Goal: Task Accomplishment & Management: Manage account settings

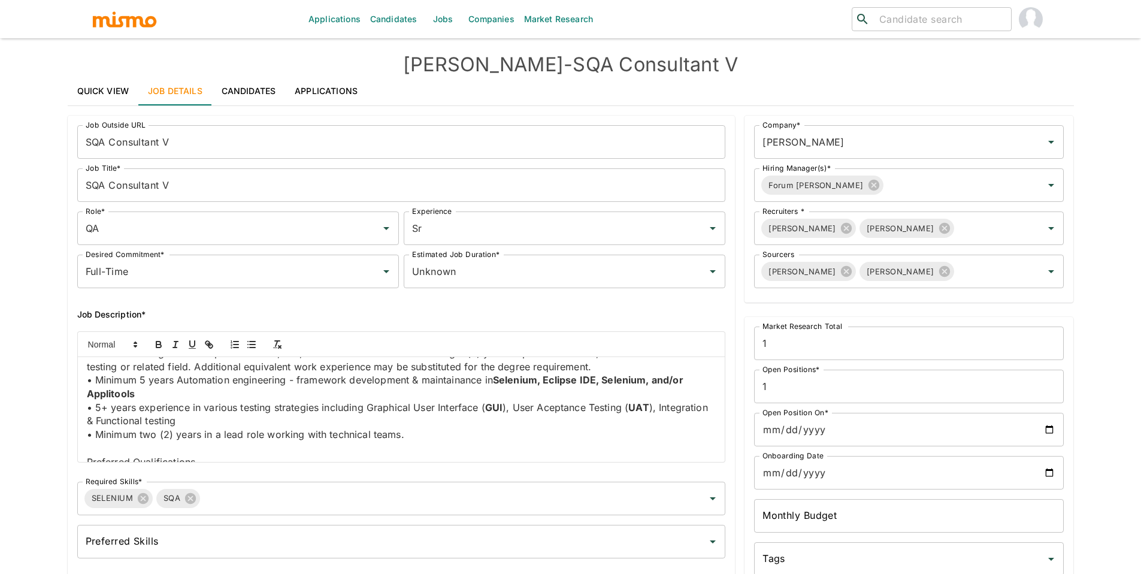
scroll to position [739, 0]
click at [81, 90] on link "Quick View" at bounding box center [103, 91] width 71 height 29
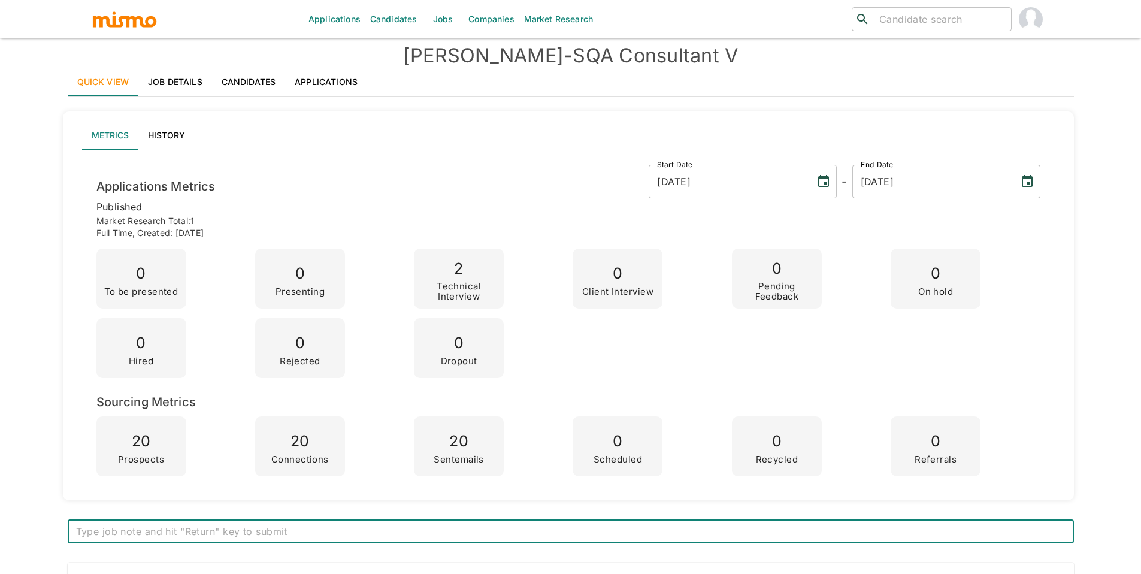
scroll to position [0, 0]
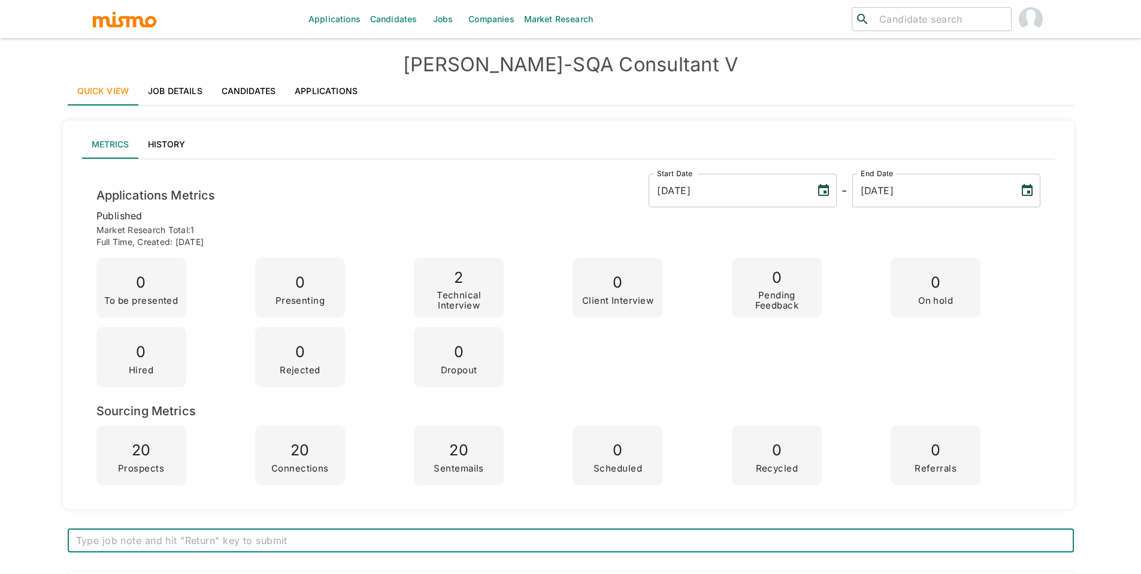
click at [426, 20] on link "Jobs" at bounding box center [442, 19] width 42 height 38
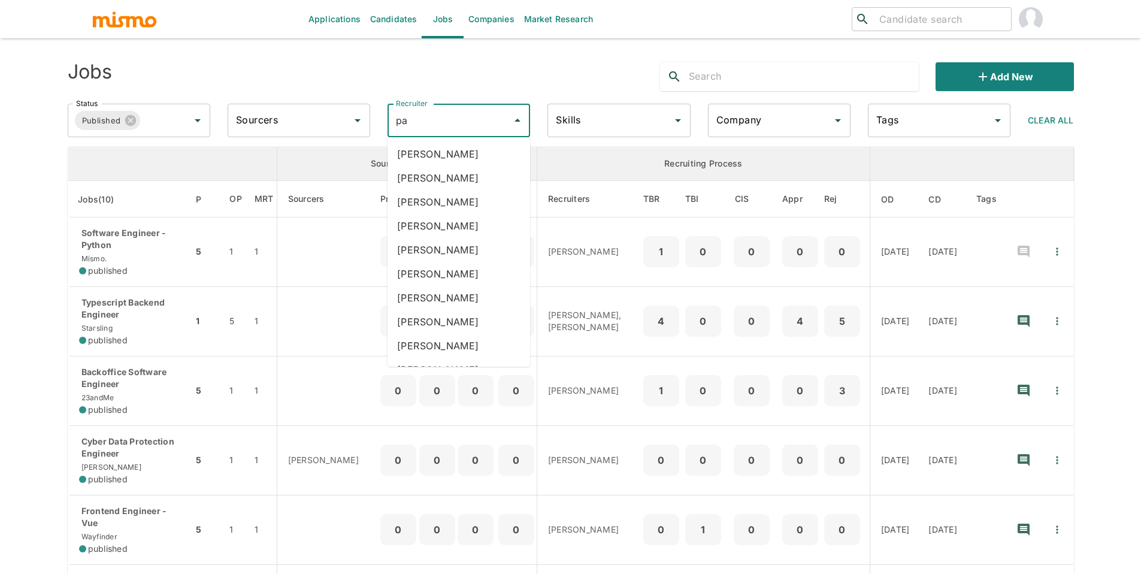
type input "pao"
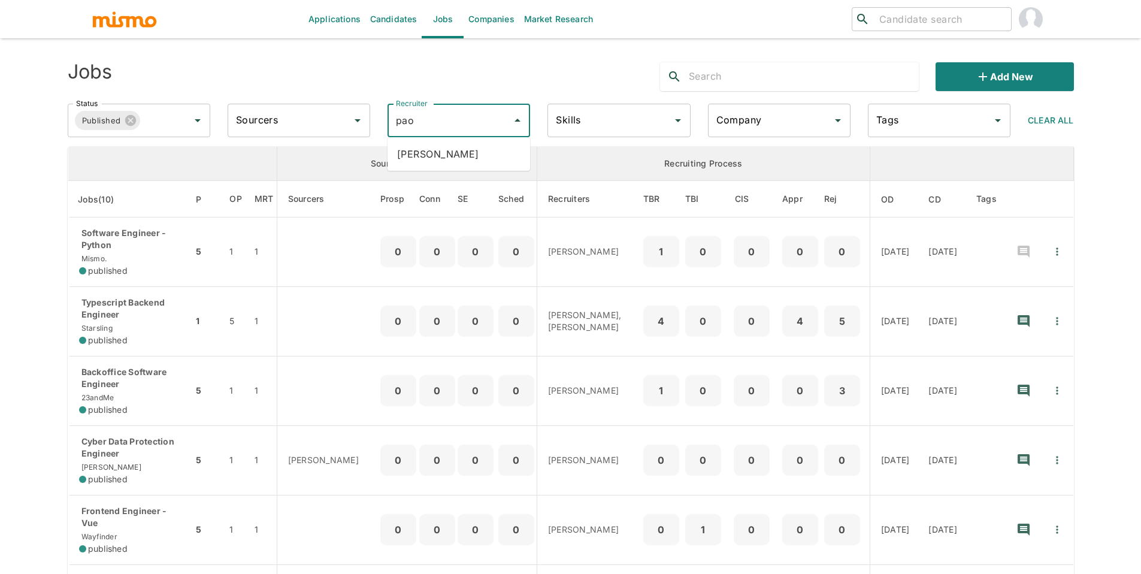
click at [448, 159] on li "Paola Pacheco" at bounding box center [458, 154] width 142 height 24
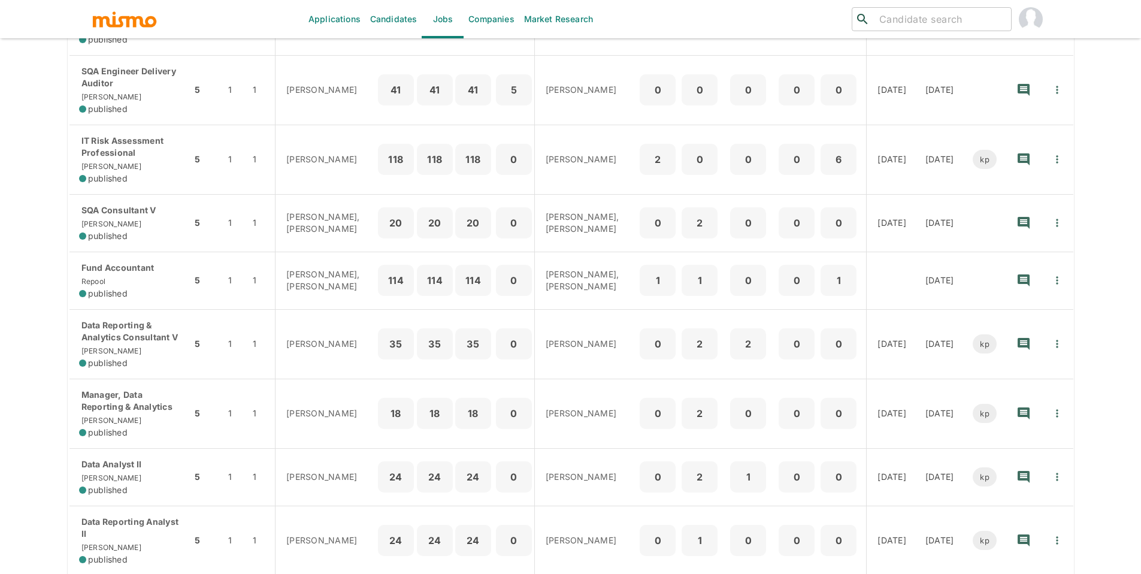
scroll to position [266, 0]
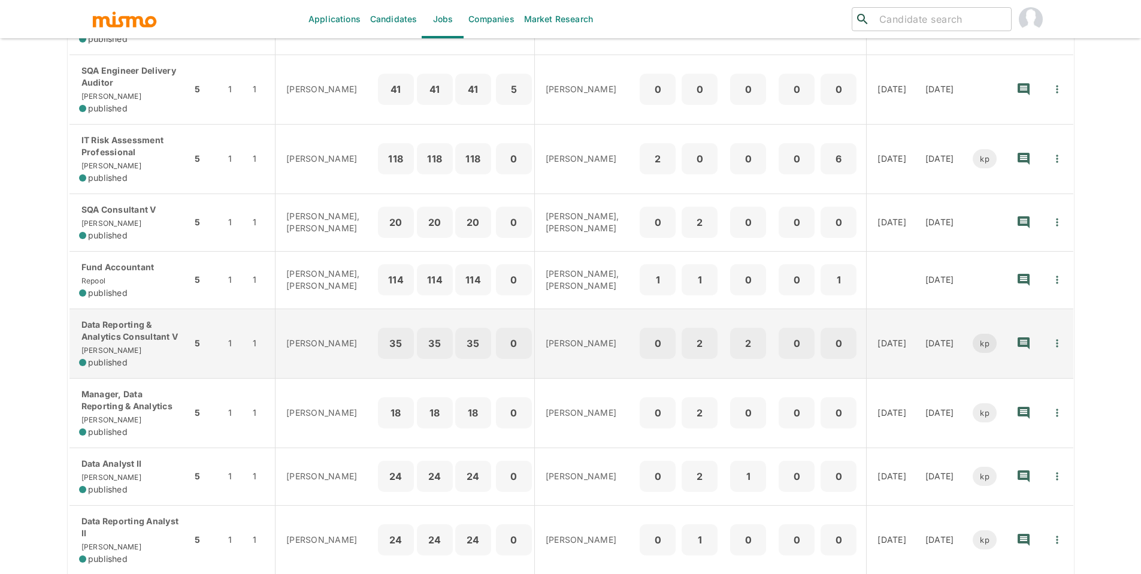
click at [110, 326] on p "Data Reporting & Analytics Consultant V" at bounding box center [130, 331] width 103 height 24
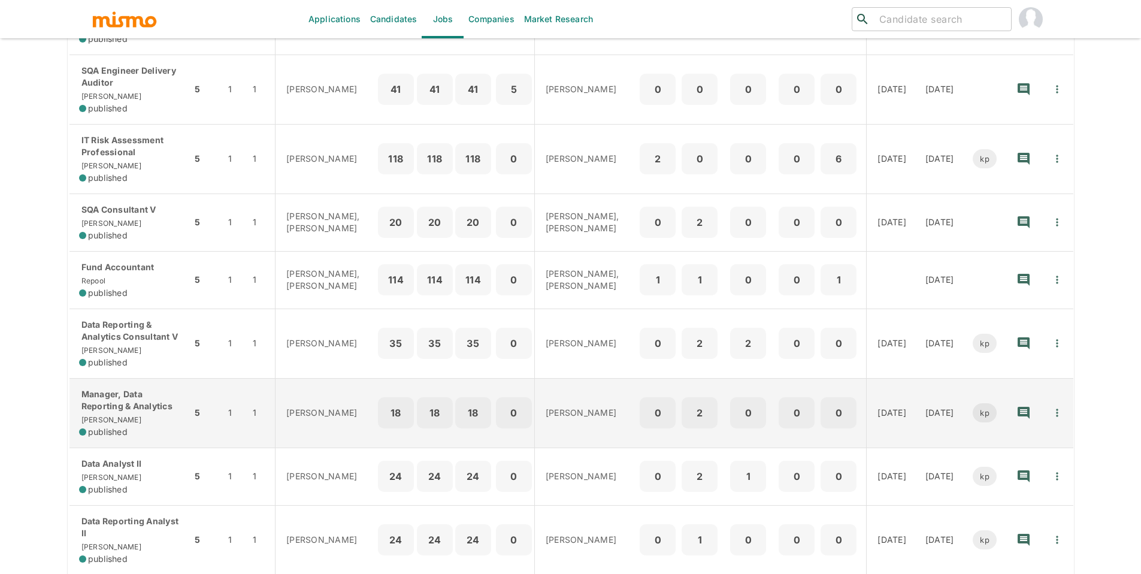
click at [162, 392] on p "Manager, Data Reporting & Analytics" at bounding box center [130, 400] width 103 height 24
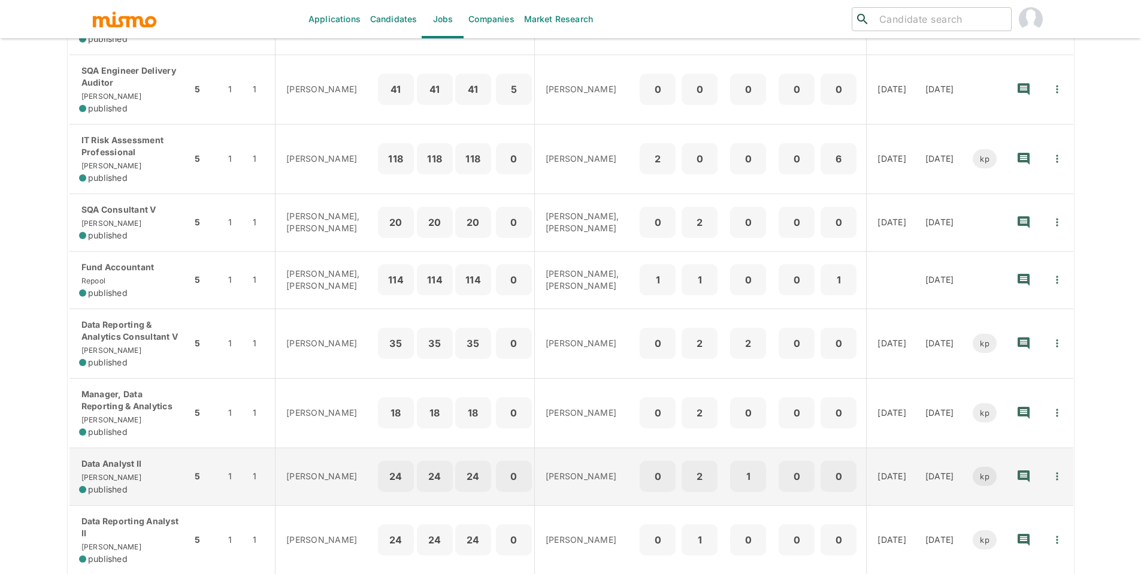
click at [119, 457] on p "Data Analyst II" at bounding box center [130, 463] width 103 height 12
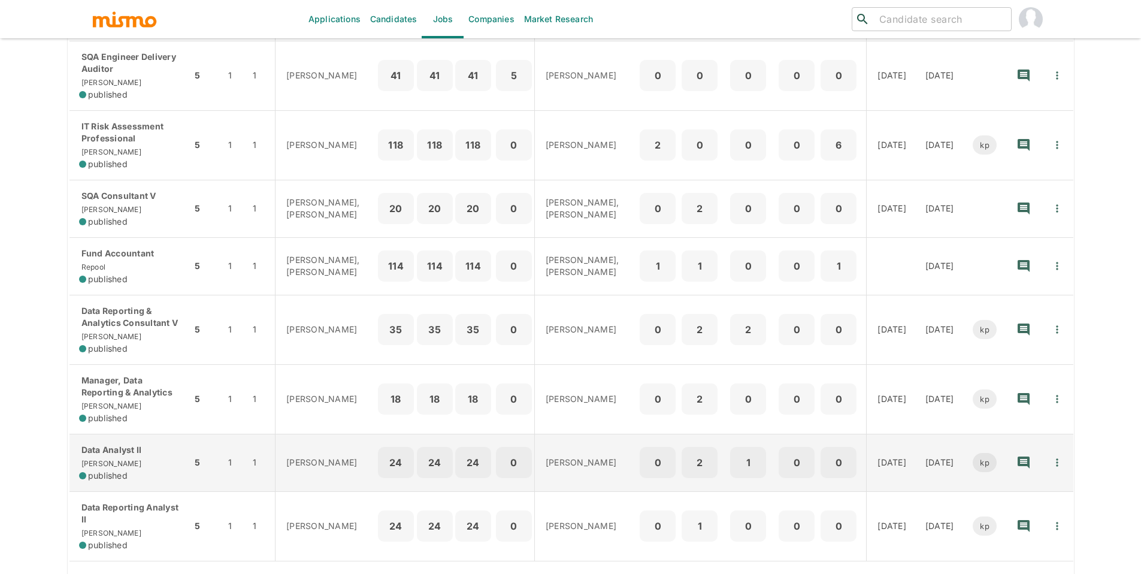
scroll to position [287, 0]
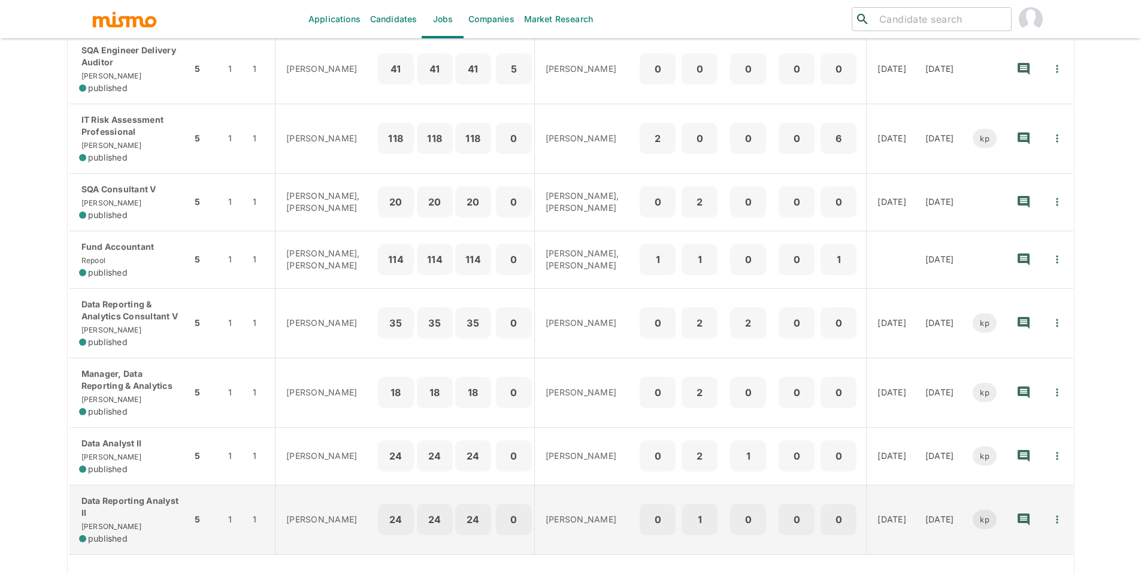
click at [109, 502] on p "Data Reporting Analyst II" at bounding box center [130, 507] width 103 height 24
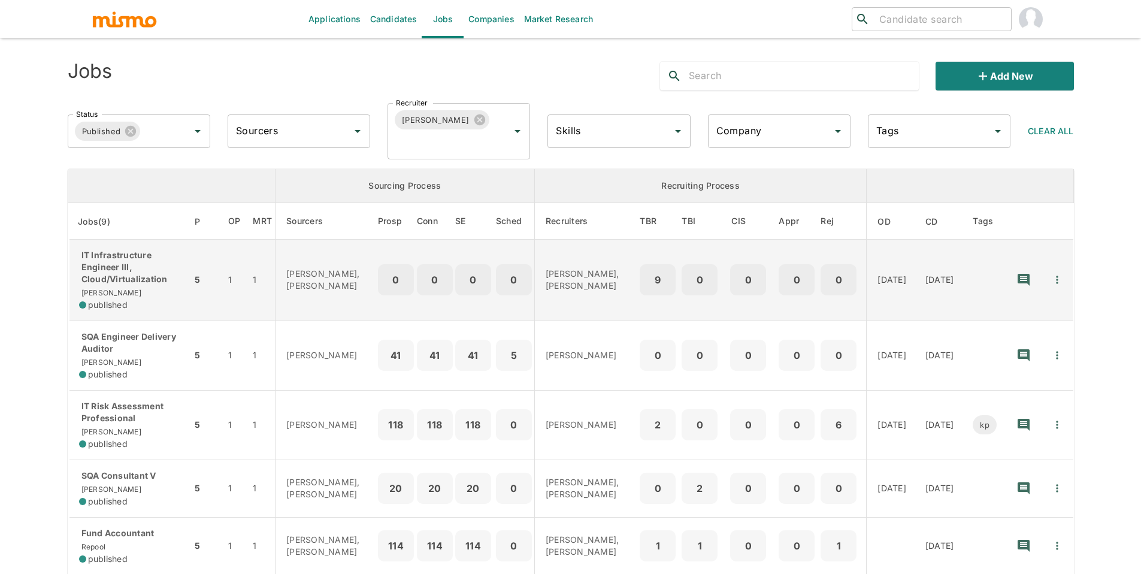
scroll to position [0, 0]
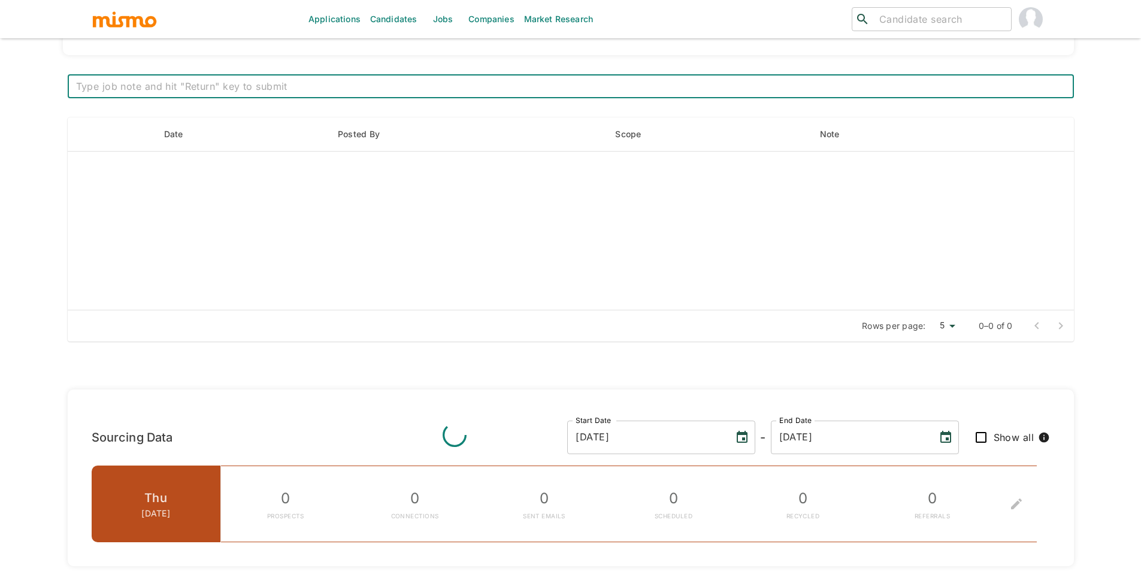
scroll to position [148, 0]
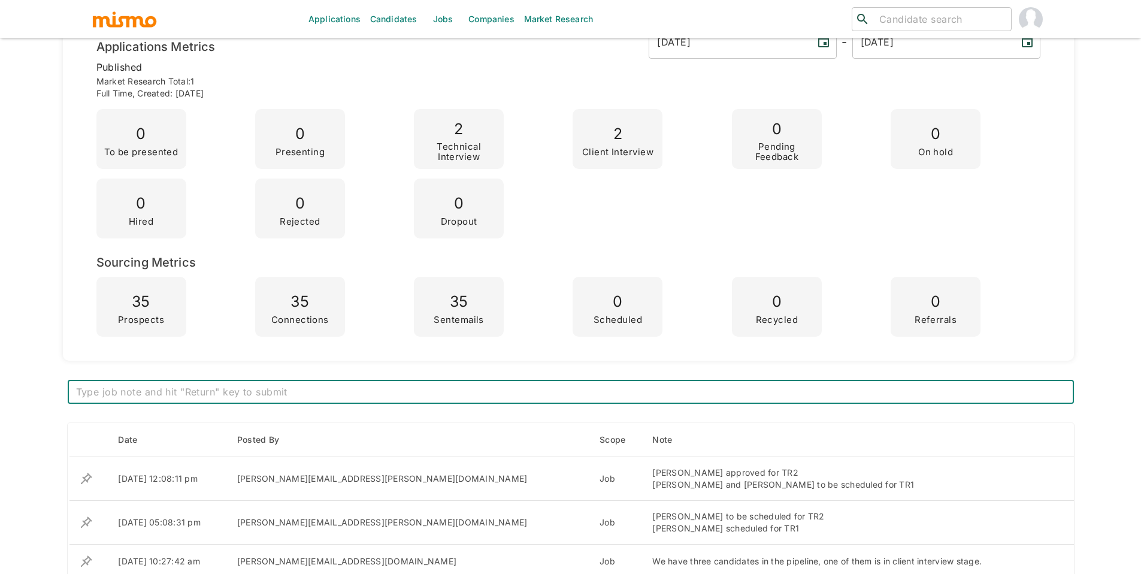
click at [530, 387] on textarea at bounding box center [570, 392] width 989 height 14
type textarea "[PERSON_NAME] scheduled for TR2 on [DATE] - TR2 are taking 3 weeks to be schedu…"
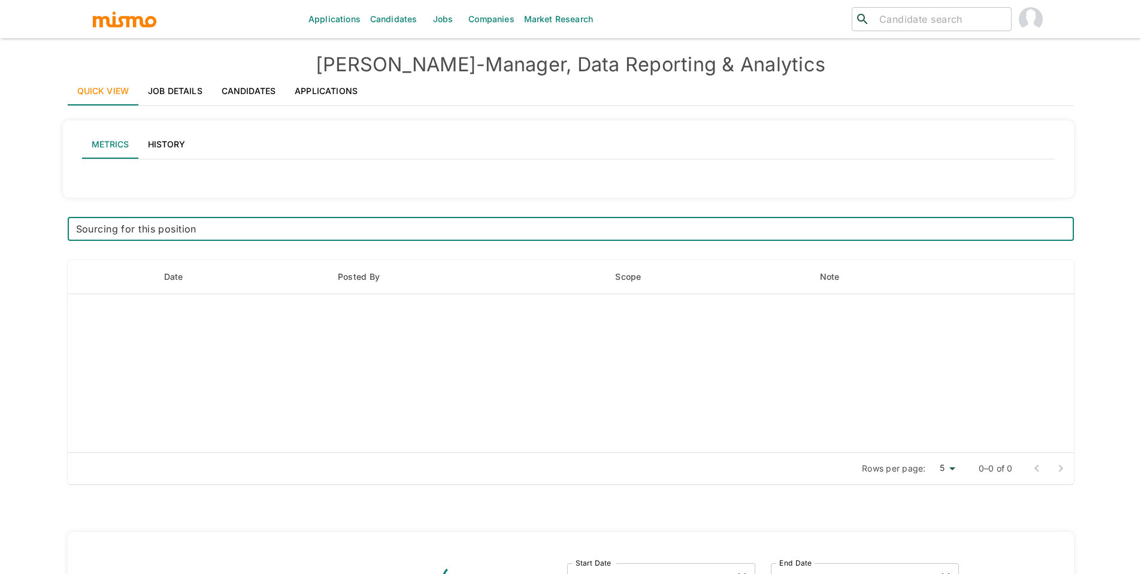
click at [274, 225] on textarea "Sourcing for this position" at bounding box center [570, 229] width 989 height 14
click at [179, 229] on textarea "Sourcing for this position." at bounding box center [570, 229] width 989 height 14
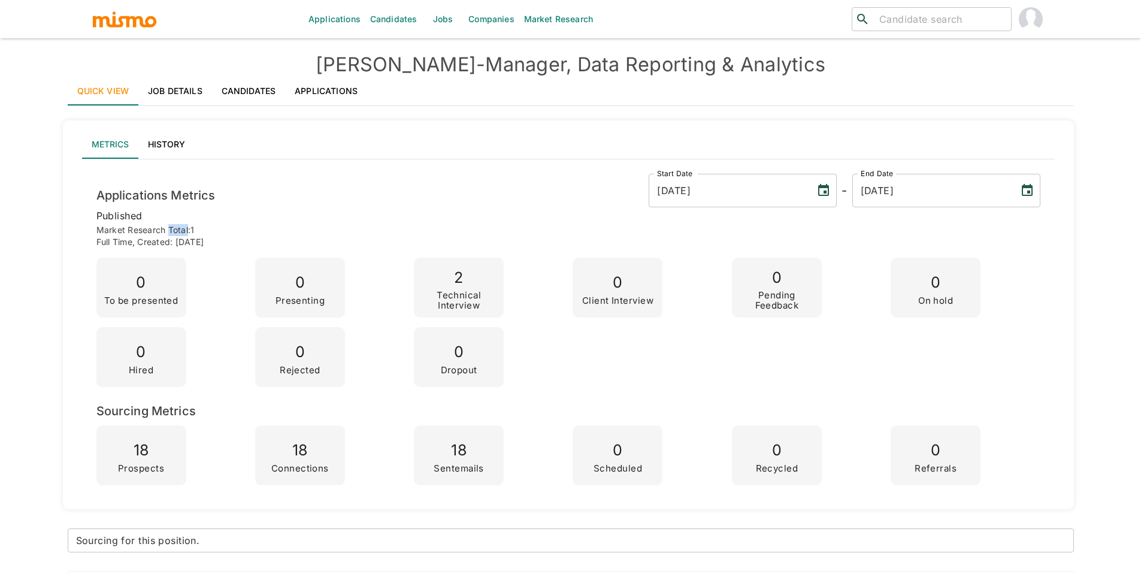
click at [179, 229] on p "Market Research Total: 1" at bounding box center [568, 230] width 944 height 12
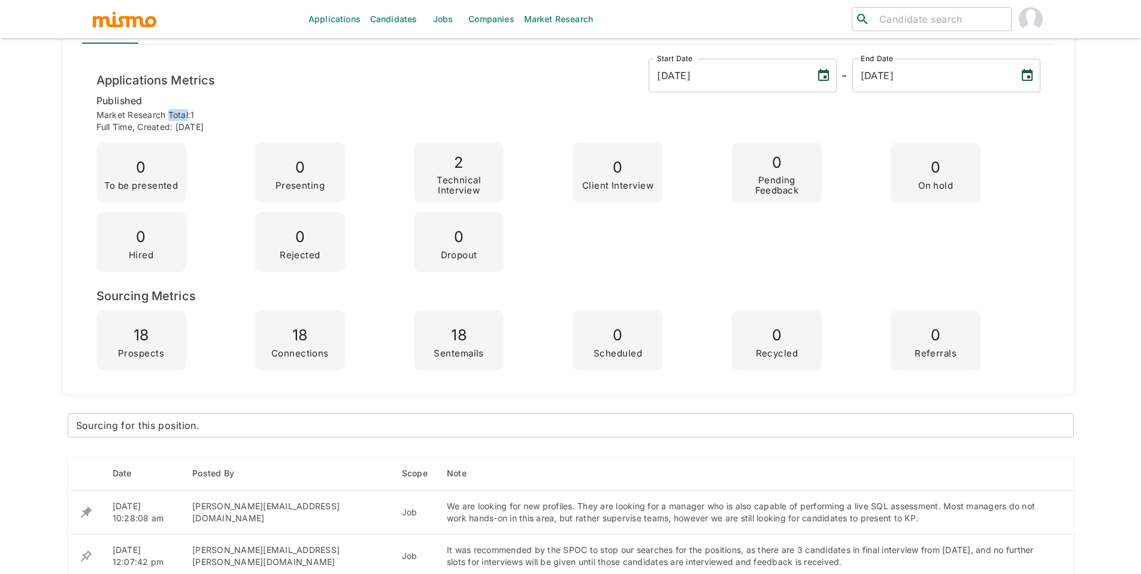
scroll to position [231, 0]
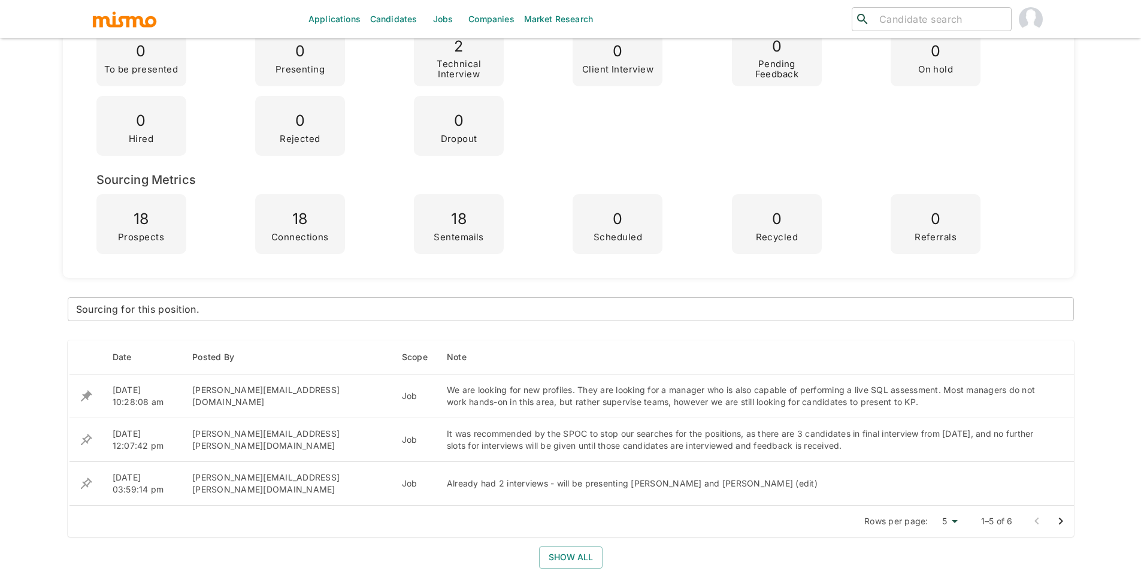
click at [207, 307] on textarea "Sourcing for this position." at bounding box center [570, 309] width 989 height 14
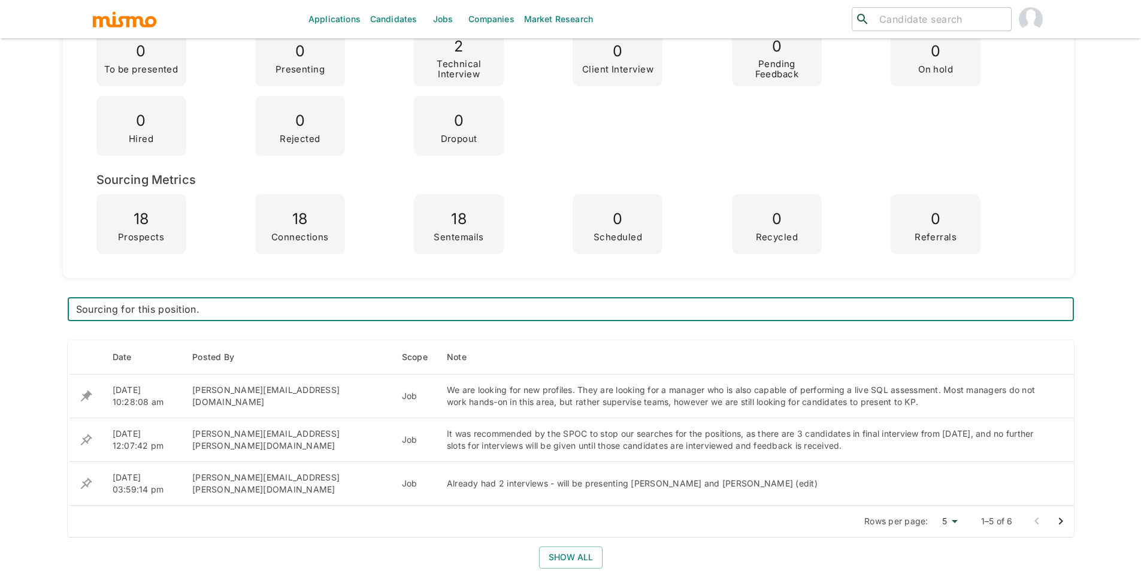
click at [238, 313] on textarea "Sourcing for this position." at bounding box center [570, 309] width 989 height 14
click at [84, 314] on textarea "Sourcing for this position" at bounding box center [570, 309] width 989 height 14
click at [81, 307] on textarea "Sourcing for this position" at bounding box center [570, 309] width 989 height 14
type textarea "Still sourcing for this position"
click at [286, 306] on textarea "Still sourcing for this position" at bounding box center [570, 309] width 989 height 14
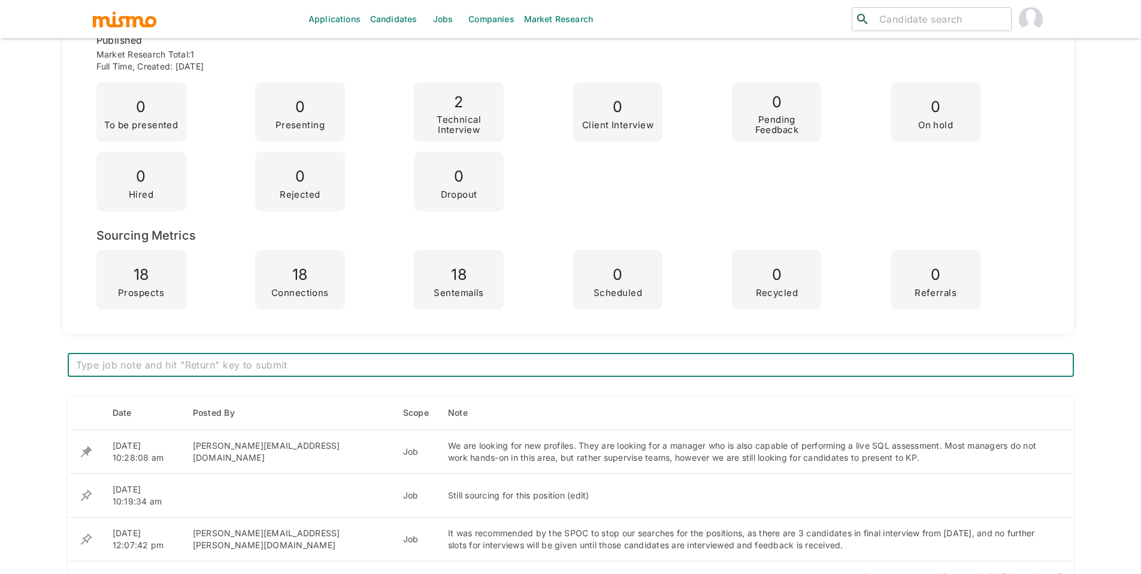
scroll to position [0, 0]
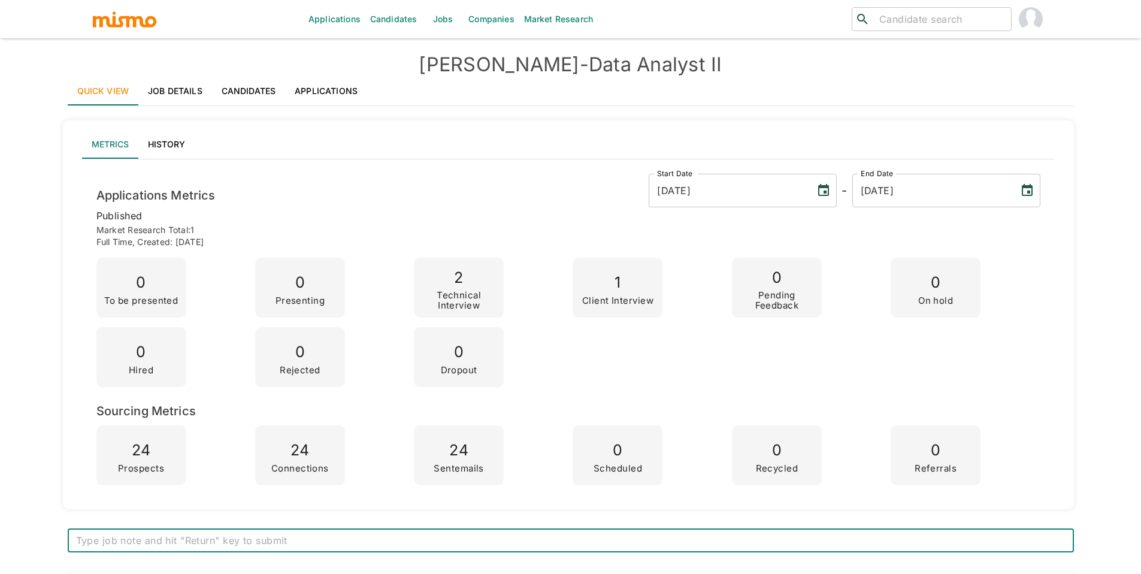
scroll to position [392, 0]
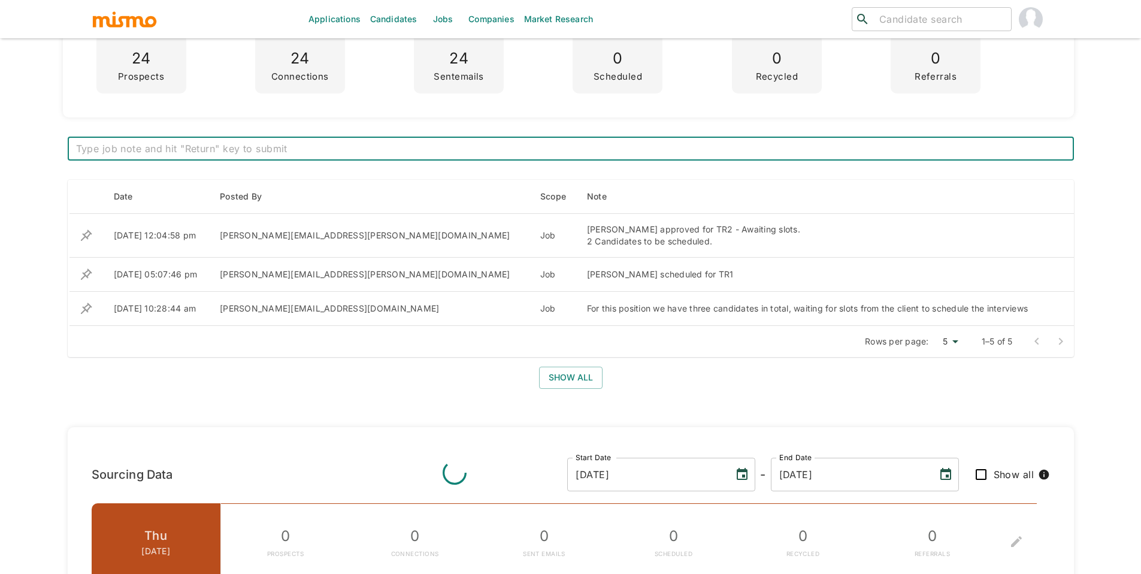
click at [478, 153] on textarea at bounding box center [570, 149] width 989 height 14
type textarea "Pedro Paniagua has been waiting for 3 weeks for his TR2."
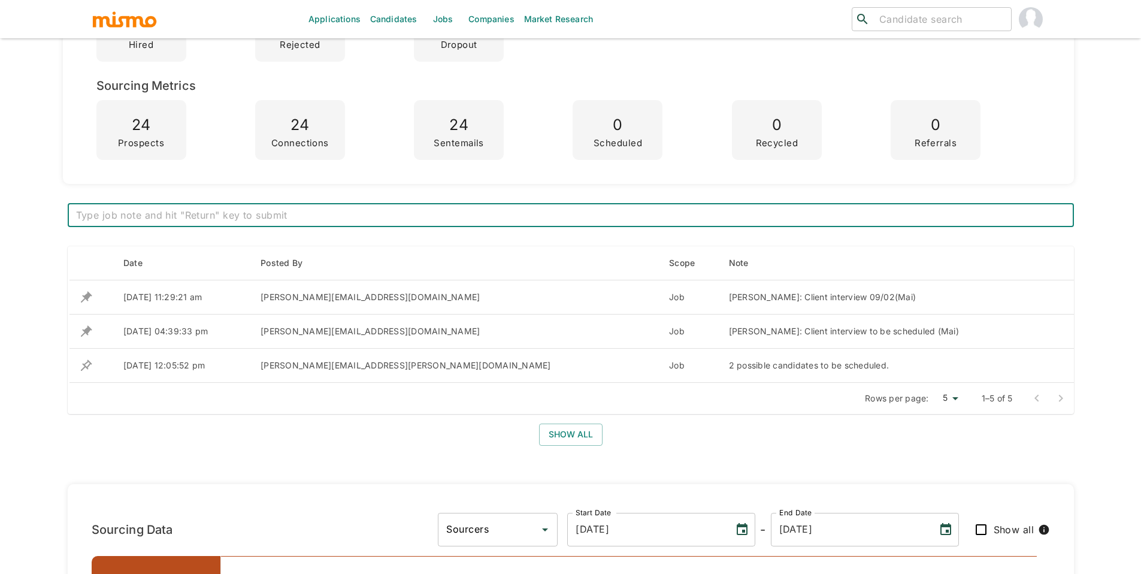
scroll to position [339, 0]
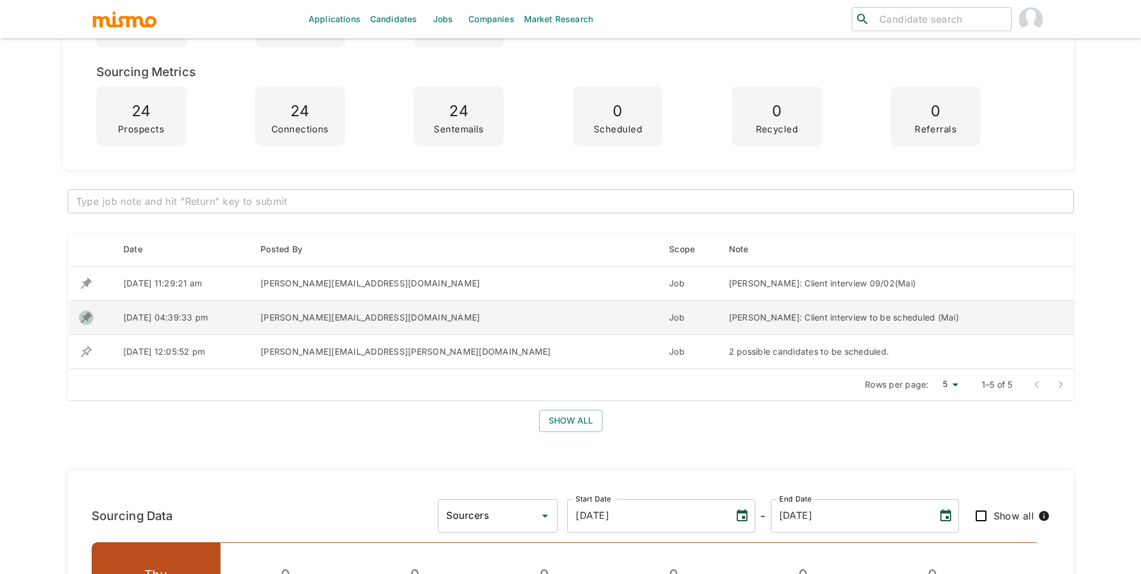
click at [83, 313] on icon "enhanced table" at bounding box center [86, 317] width 14 height 14
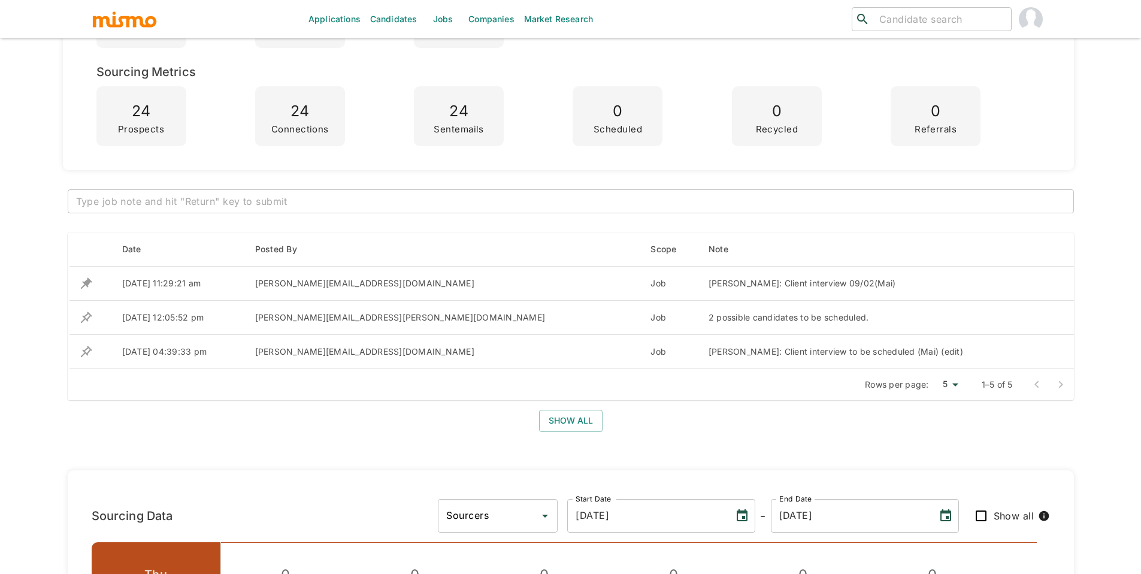
click at [524, 206] on textarea at bounding box center [570, 202] width 989 height 14
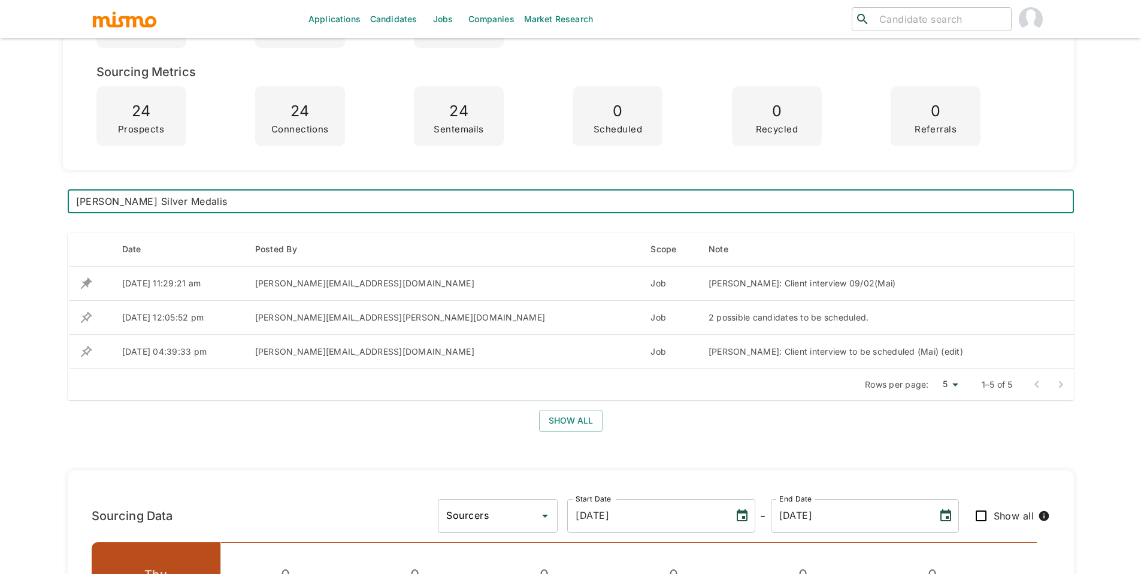
type textarea "Paula Calderon Silver Medalist"
